Goal: Information Seeking & Learning: Learn about a topic

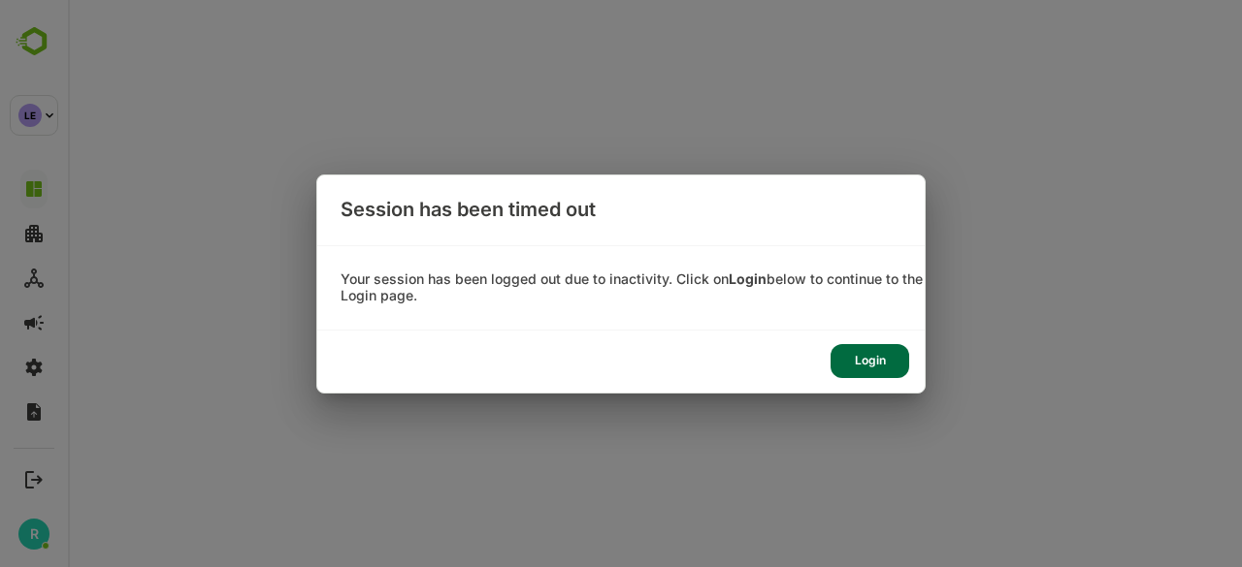
click at [889, 356] on div "Login" at bounding box center [869, 361] width 79 height 34
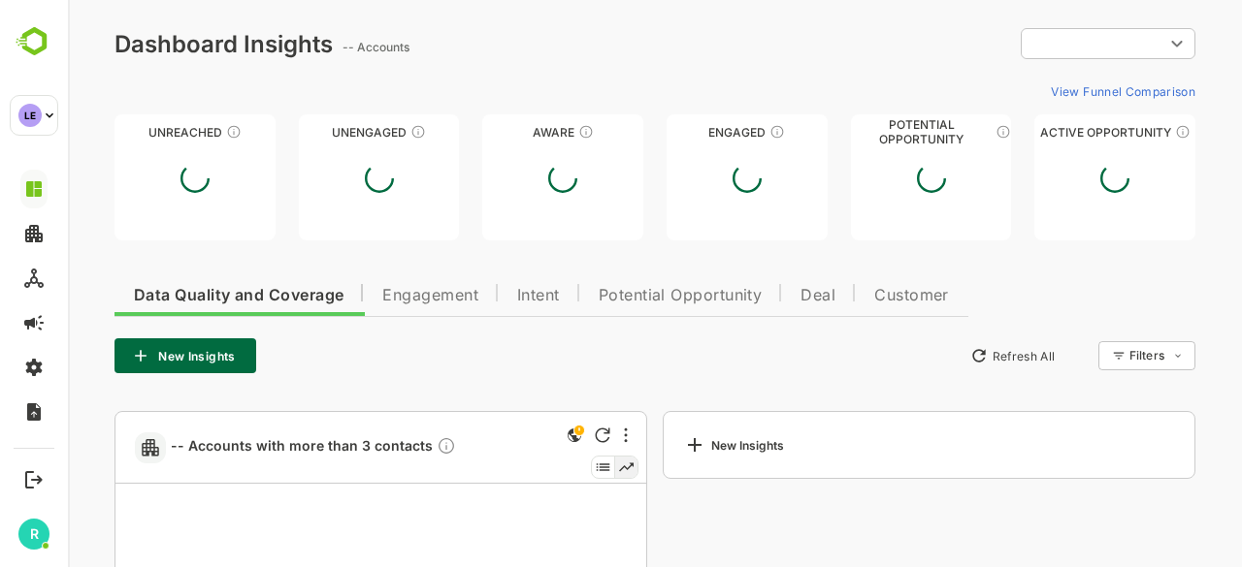
type input "**********"
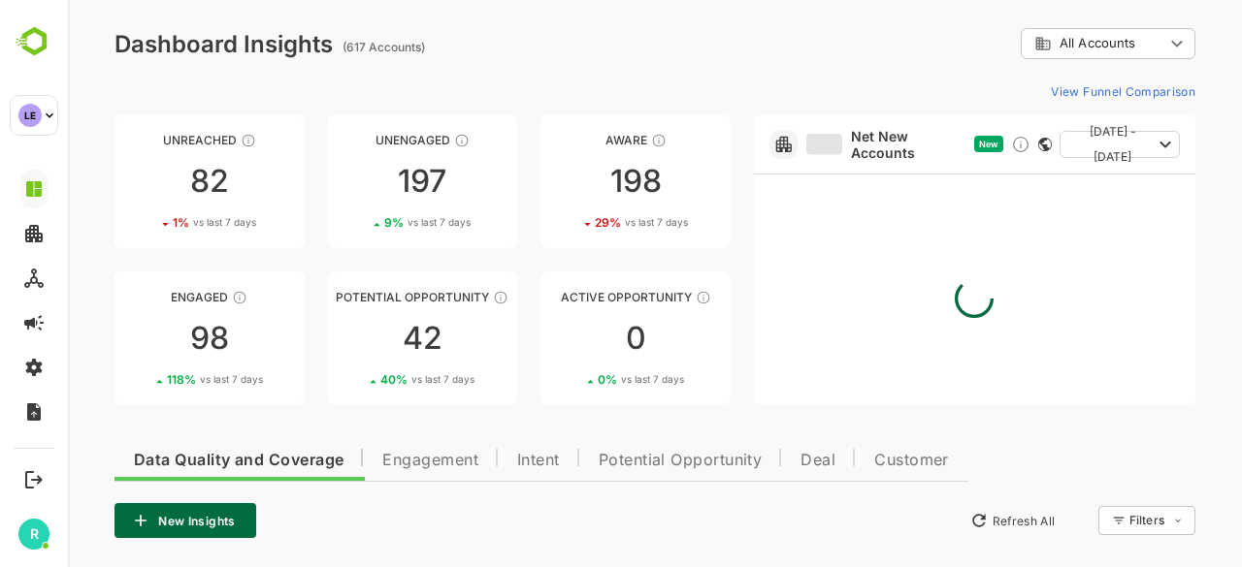
scroll to position [422, 0]
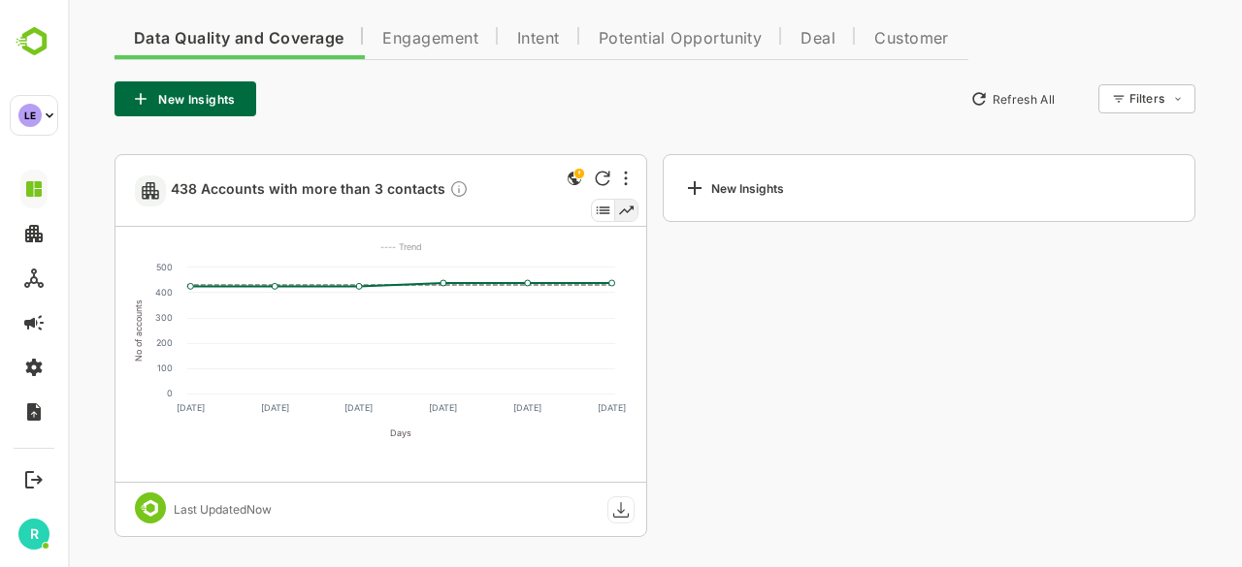
click at [667, 344] on div "New Insights" at bounding box center [929, 345] width 533 height 383
click at [442, 39] on span "Engagement" at bounding box center [430, 39] width 96 height 16
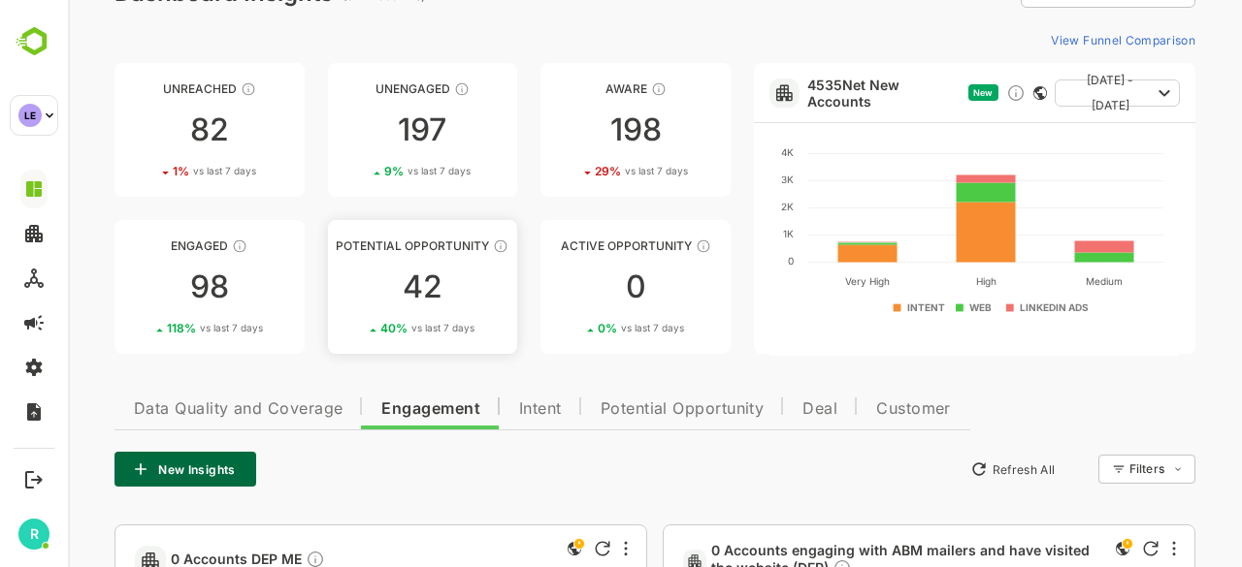
scroll to position [3, 0]
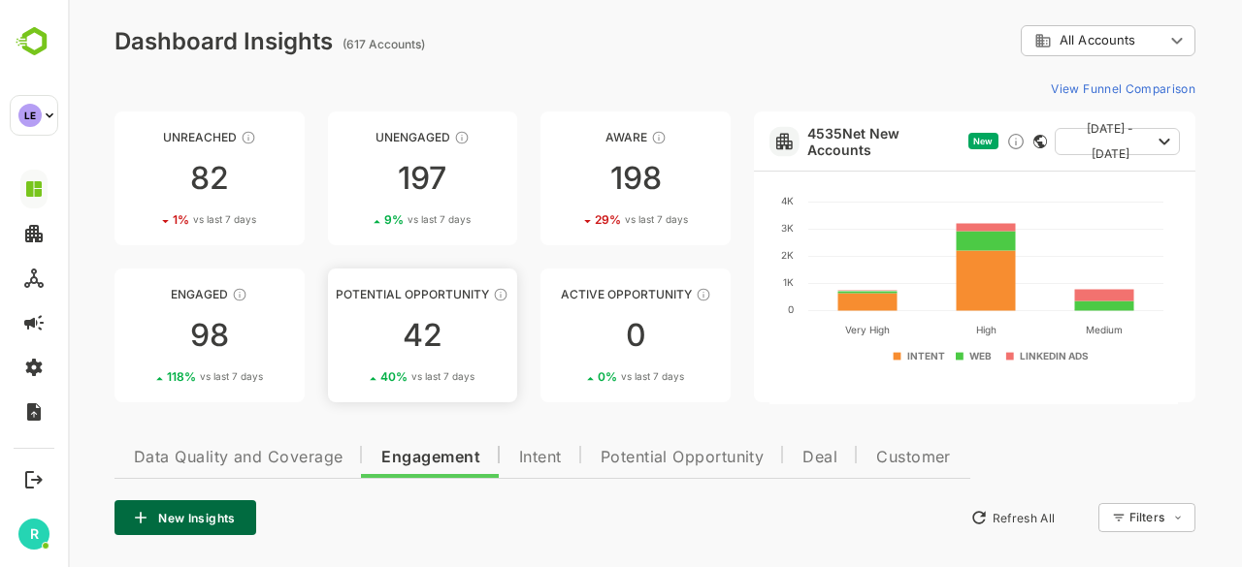
click at [430, 340] on div "42" at bounding box center [423, 335] width 190 height 31
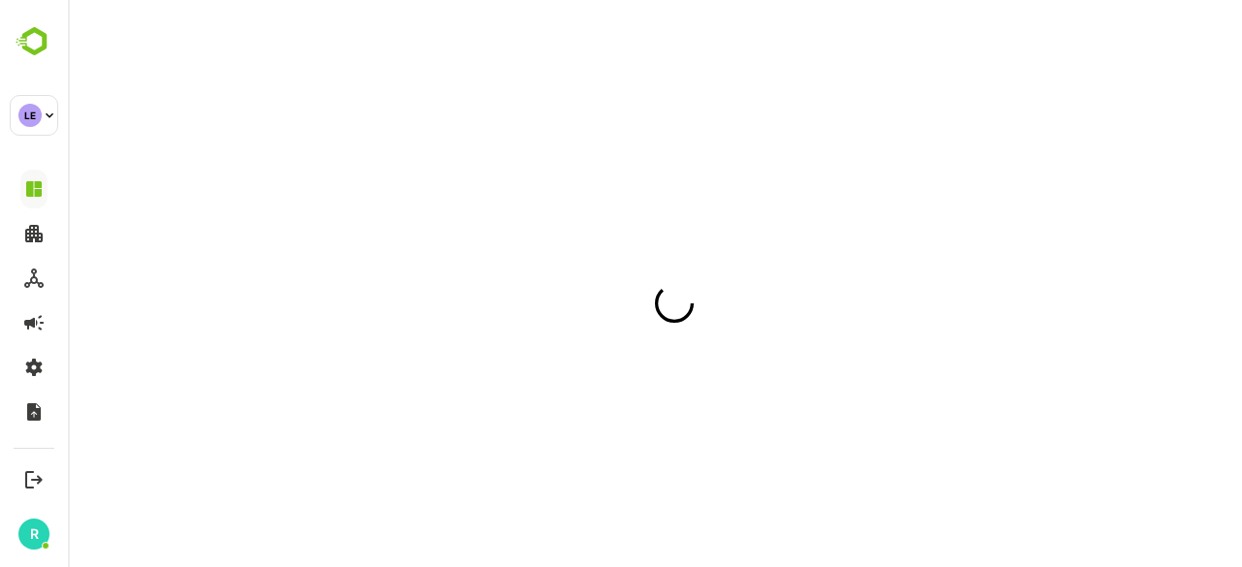
scroll to position [0, 0]
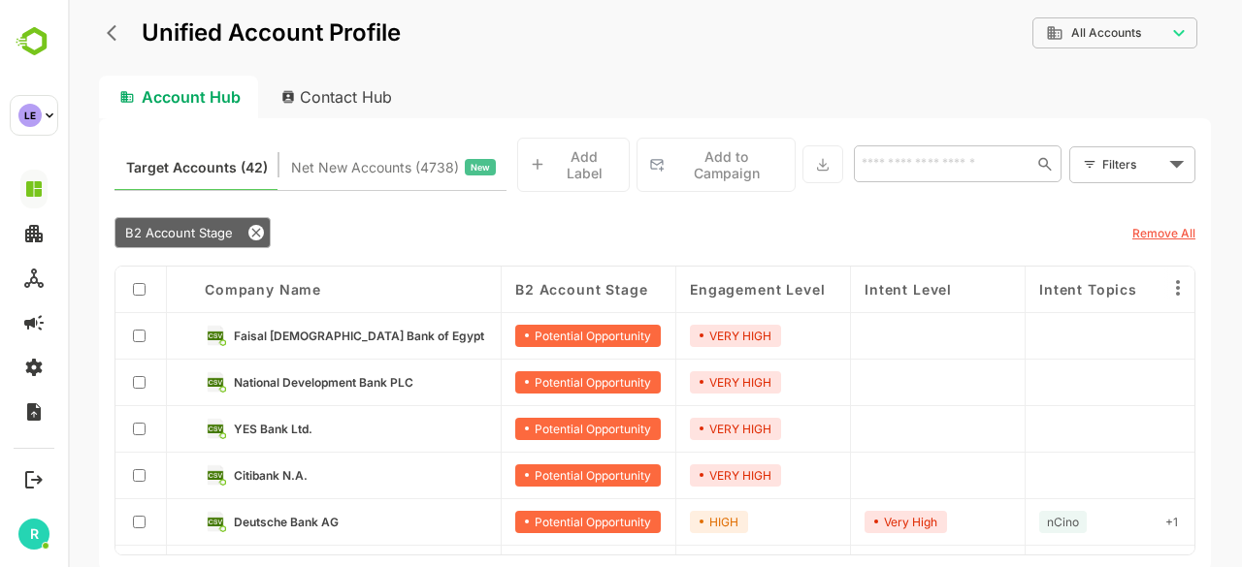
click at [1203, 333] on div "Target Accounts (42) Net New Accounts ( 4738 ) New Add Label Add to Campaign ​ …" at bounding box center [655, 344] width 1112 height 453
click at [110, 30] on icon "back" at bounding box center [116, 32] width 19 height 19
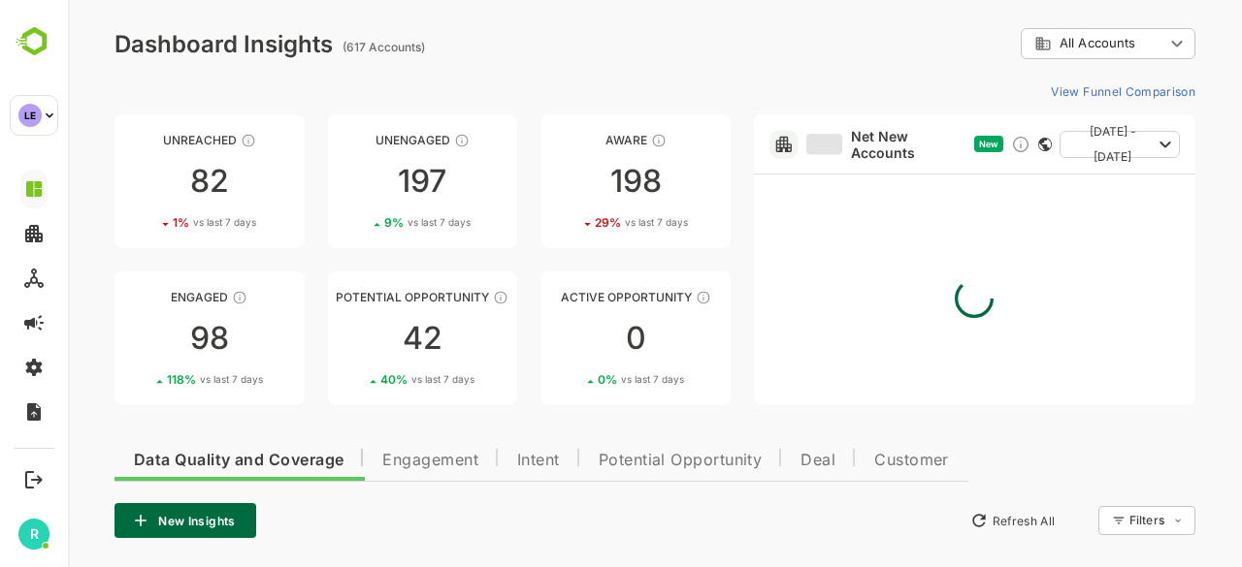
scroll to position [422, 0]
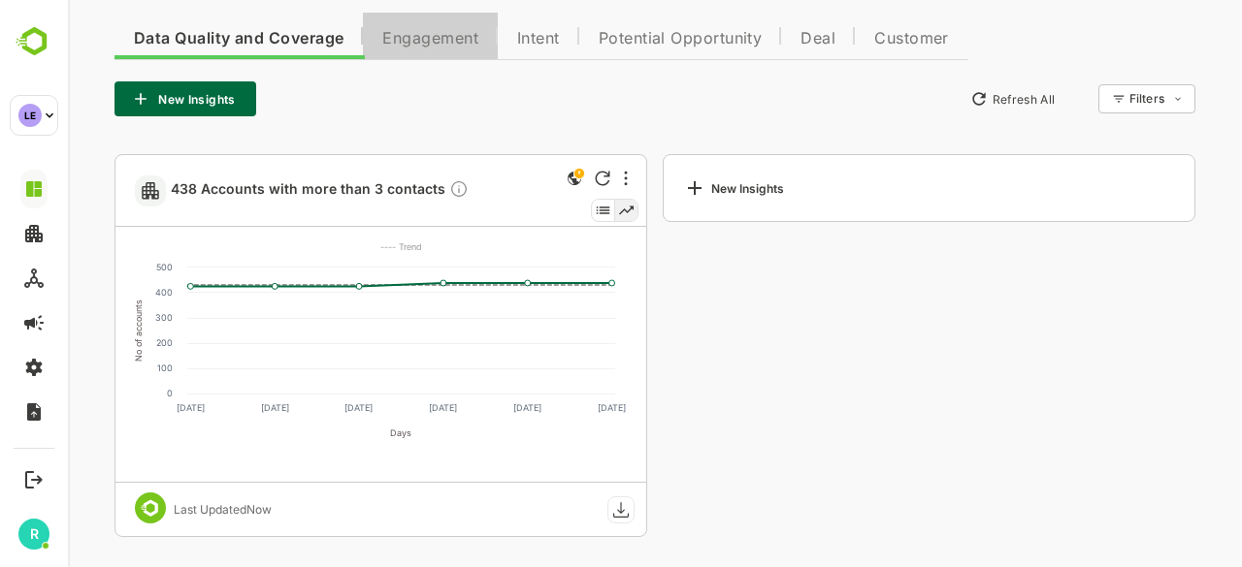
click at [411, 34] on span "Engagement" at bounding box center [430, 39] width 96 height 16
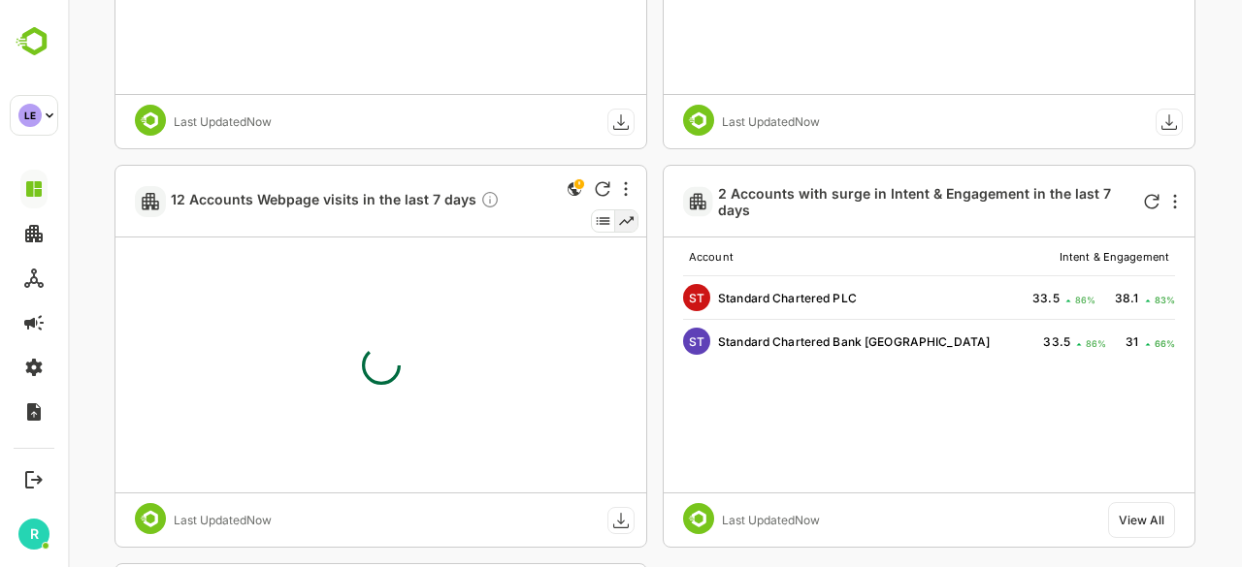
scroll to position [4207, 0]
